Goal: Task Accomplishment & Management: Use online tool/utility

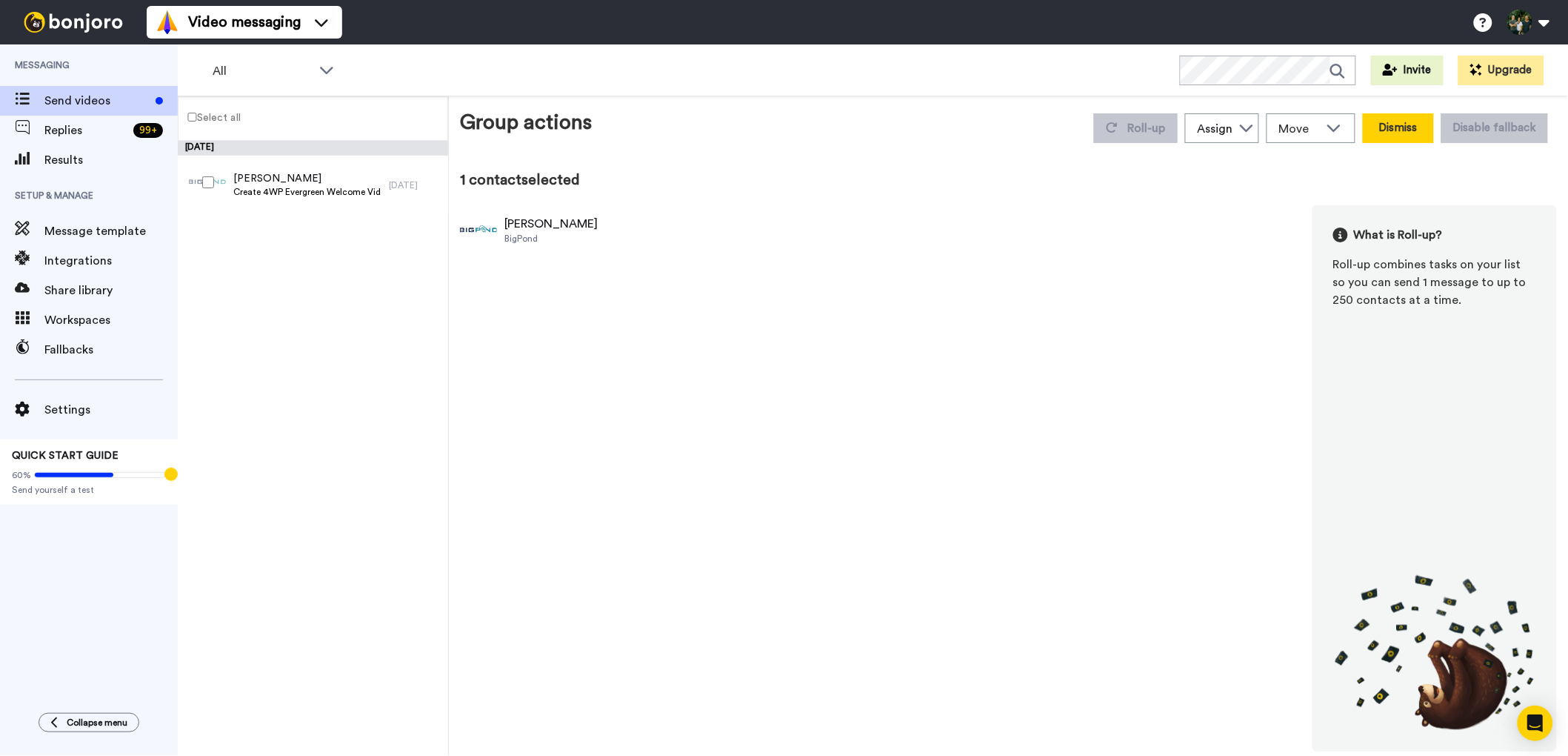
click at [1420, 130] on button "Dismiss" at bounding box center [1399, 128] width 71 height 30
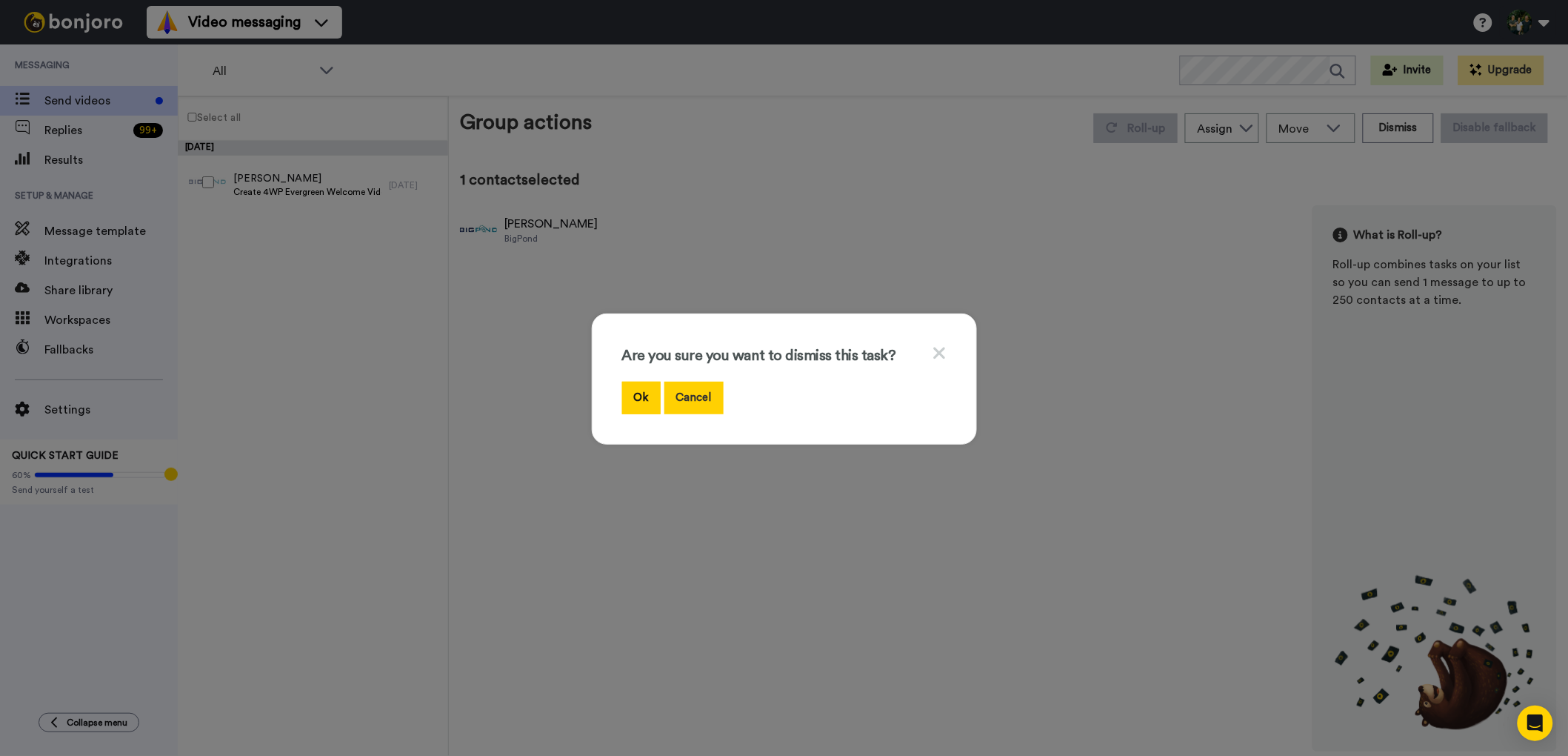
click at [704, 405] on button "Cancel" at bounding box center [694, 398] width 59 height 32
